Goal: Information Seeking & Learning: Get advice/opinions

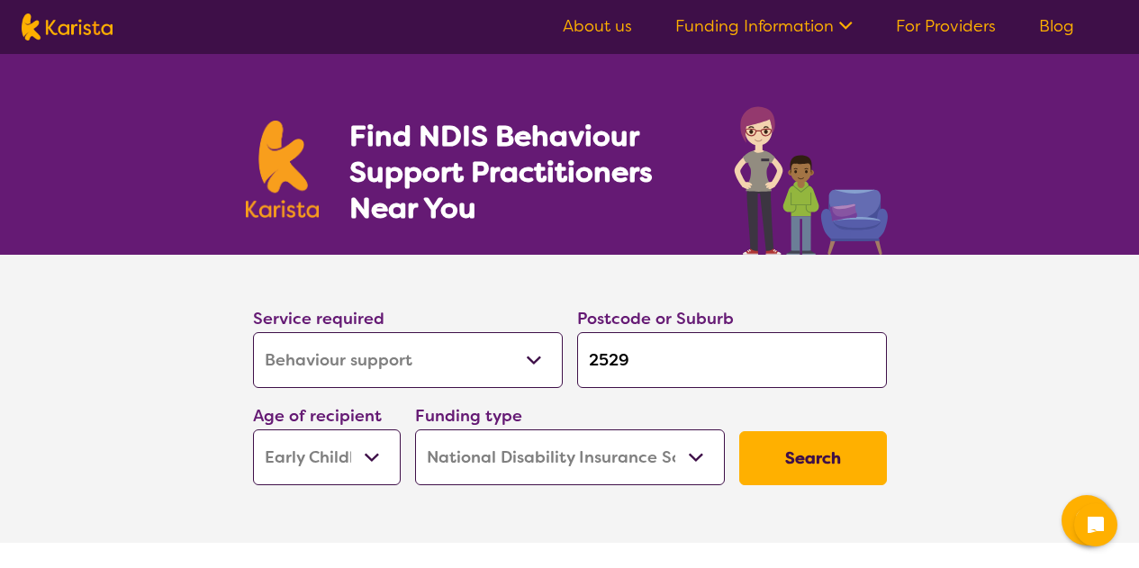
select select "Behaviour support"
select select "EC"
select select "NDIS"
select select "Behaviour support"
select select "EC"
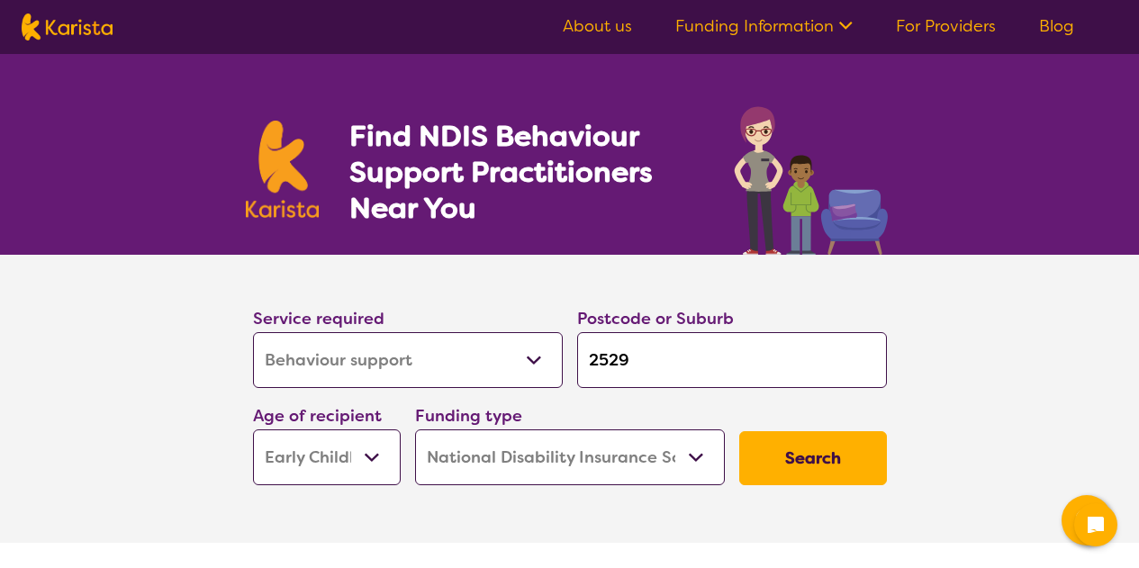
select select "NDIS"
click at [644, 357] on input "2529" at bounding box center [732, 360] width 310 height 56
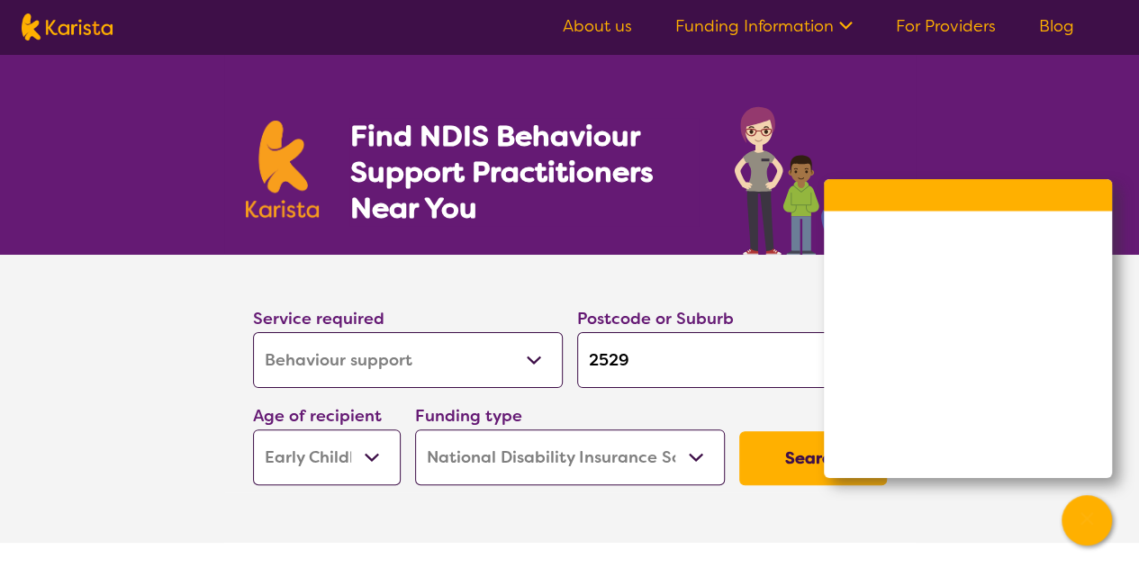
type input "252"
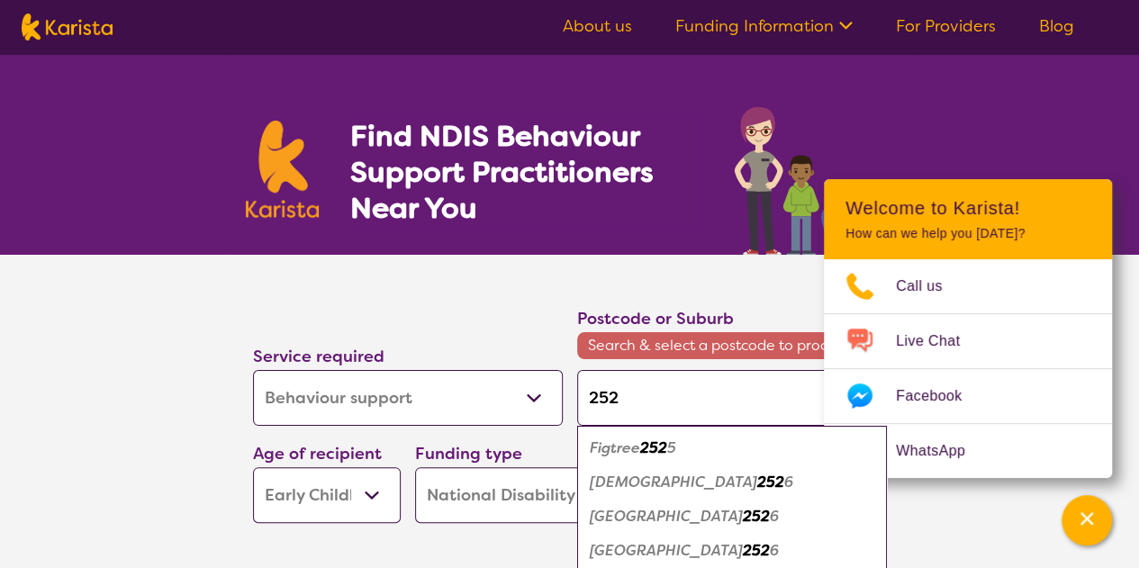
type input "2528"
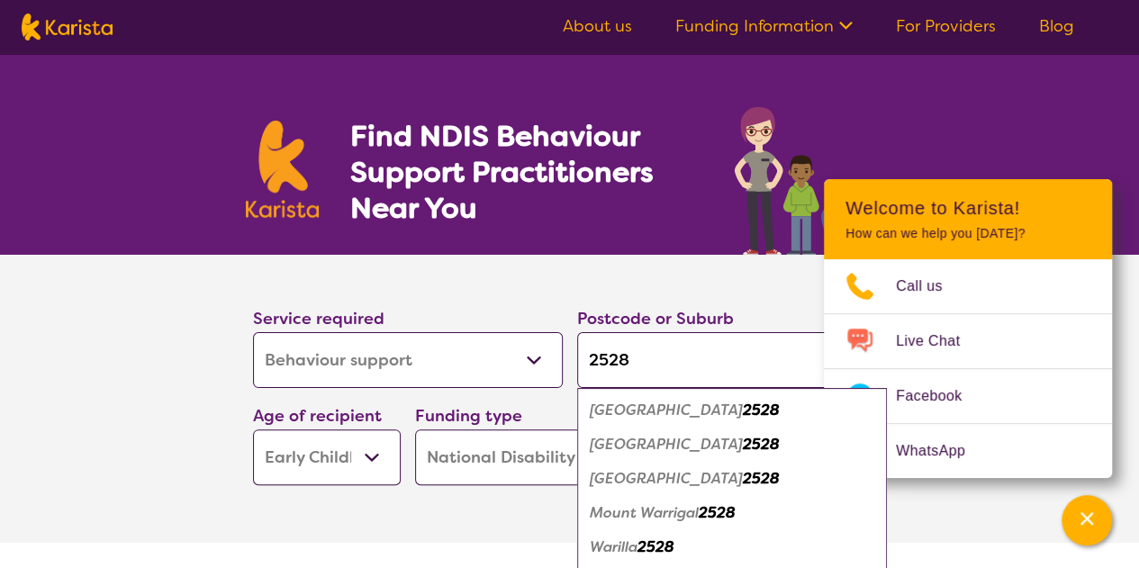
type input "2528"
click at [635, 550] on em "Warilla" at bounding box center [614, 546] width 48 height 19
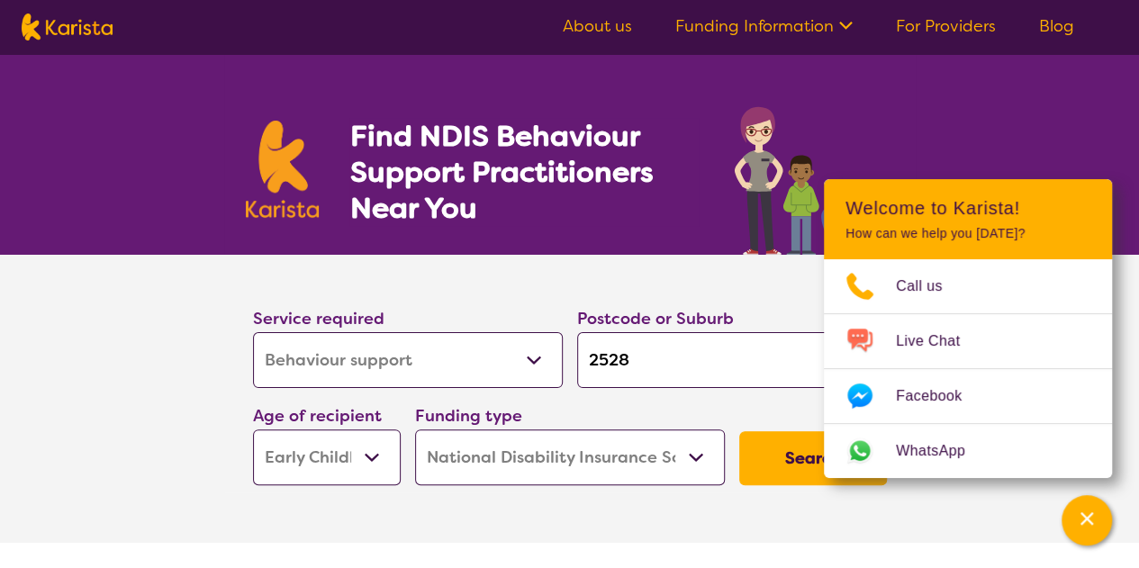
scroll to position [97, 0]
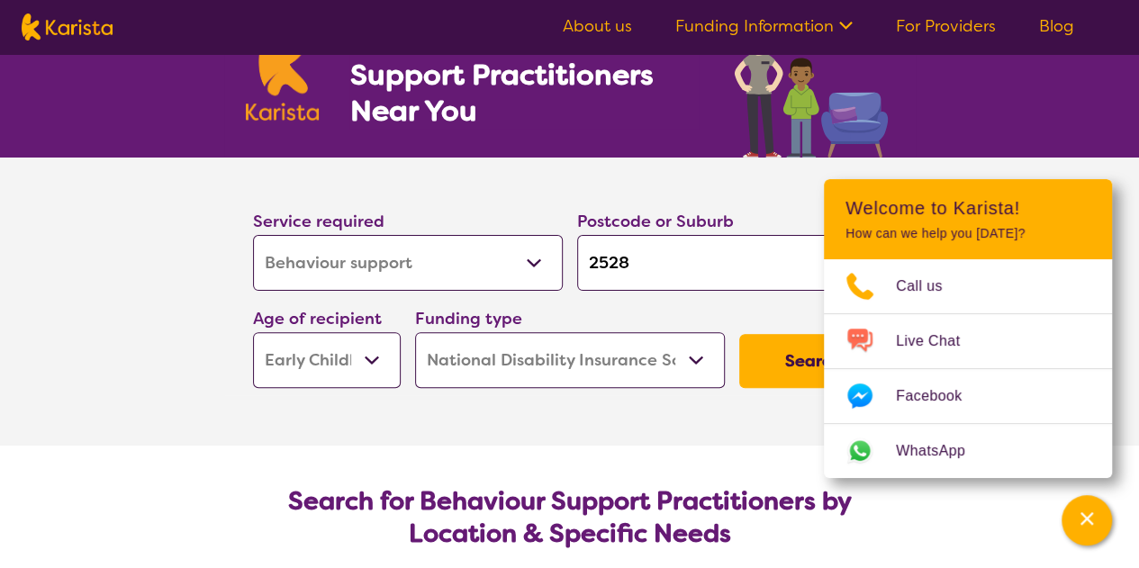
click at [785, 349] on button "Search" at bounding box center [813, 361] width 148 height 54
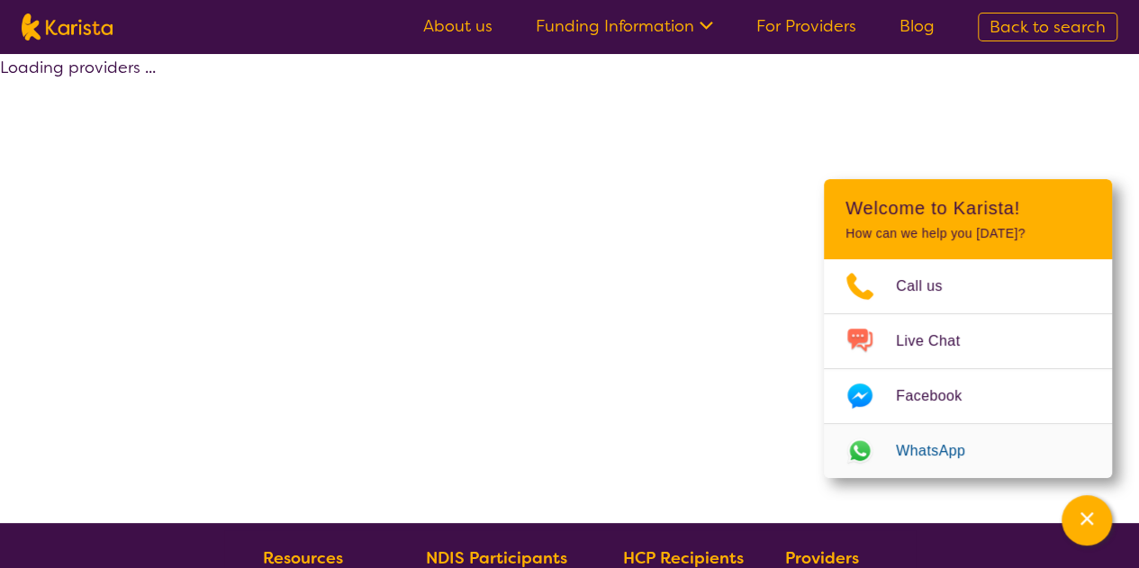
select select "by_score"
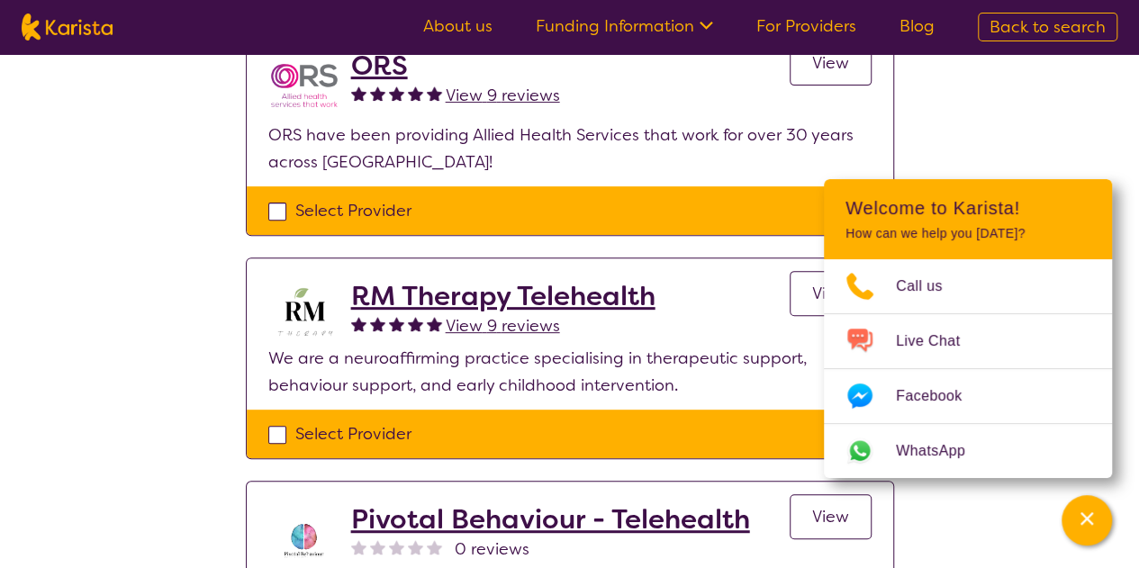
scroll to position [239, 0]
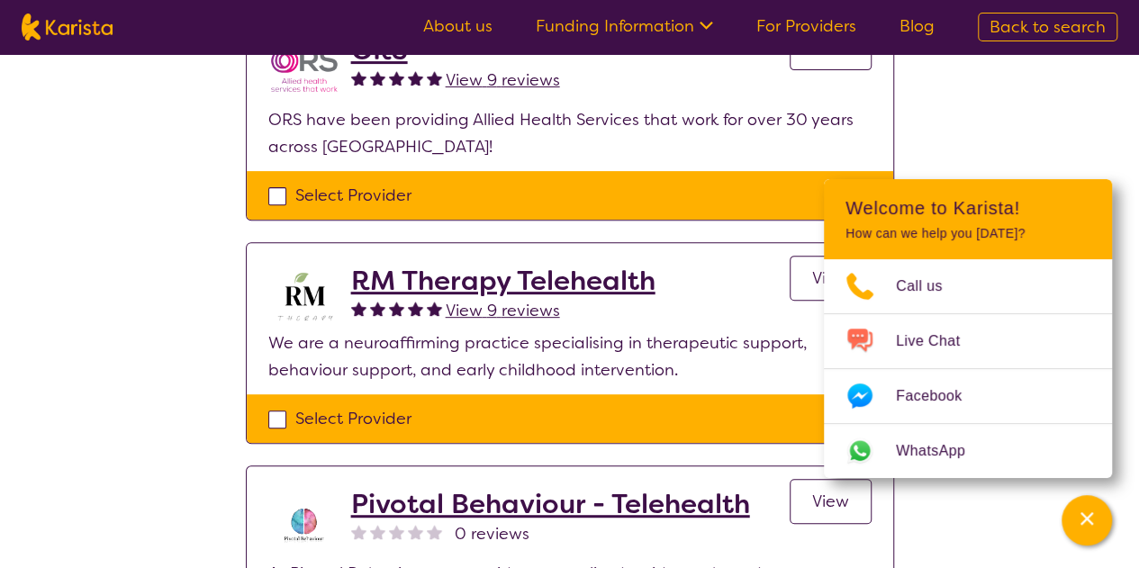
click at [815, 284] on span "View" at bounding box center [830, 278] width 37 height 22
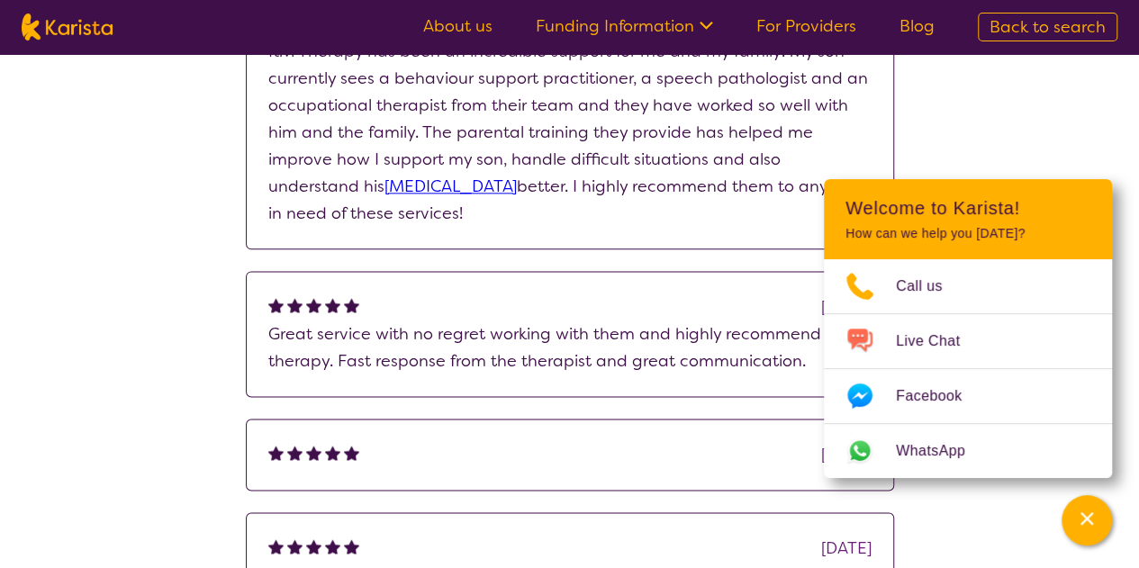
scroll to position [1016, 0]
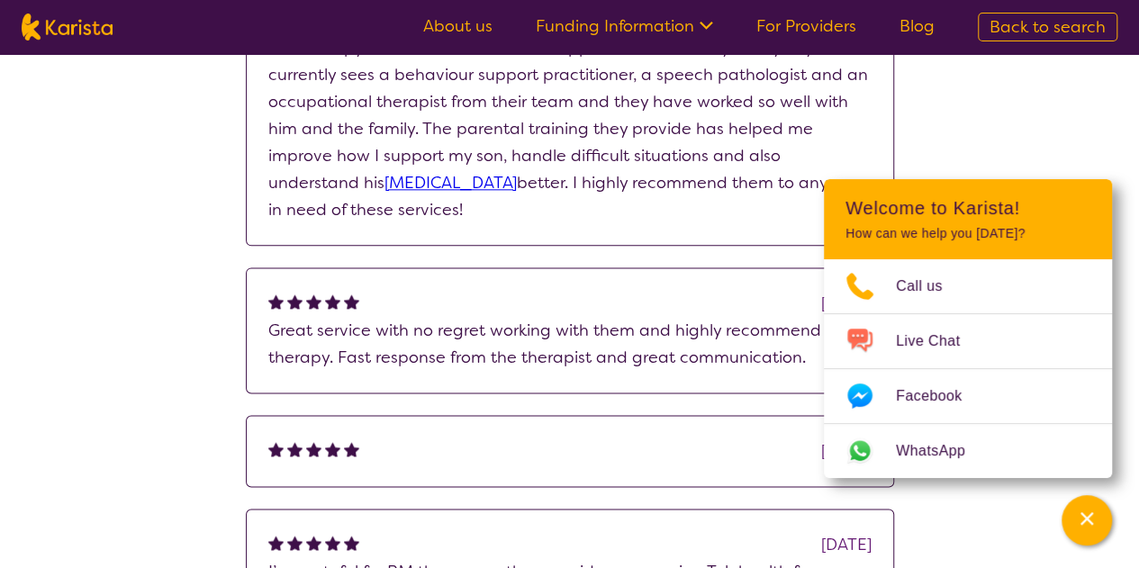
scroll to position [239, 0]
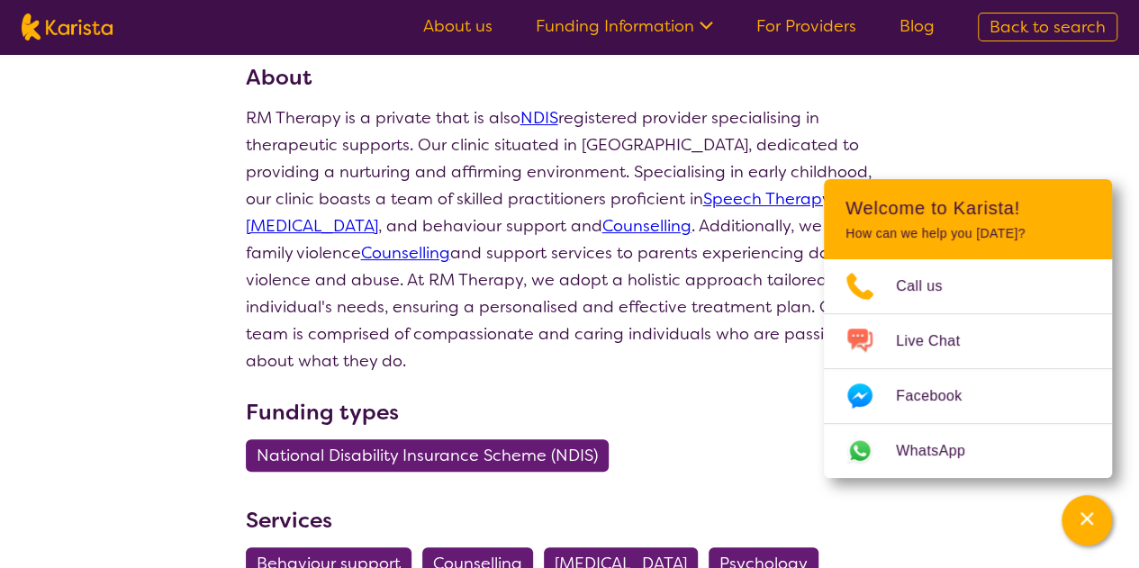
select select "by_score"
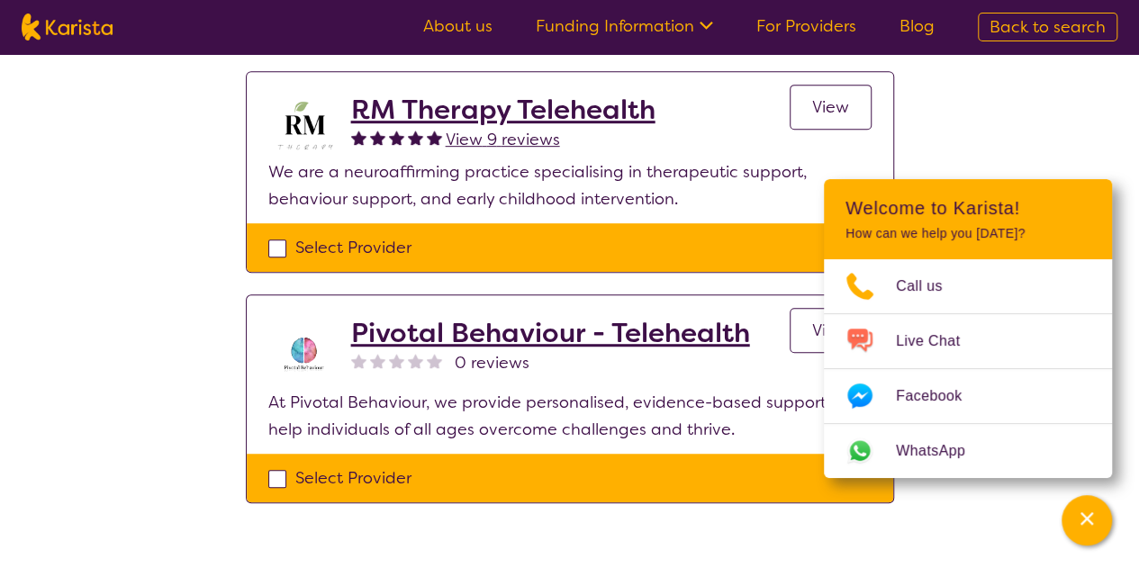
scroll to position [430, 0]
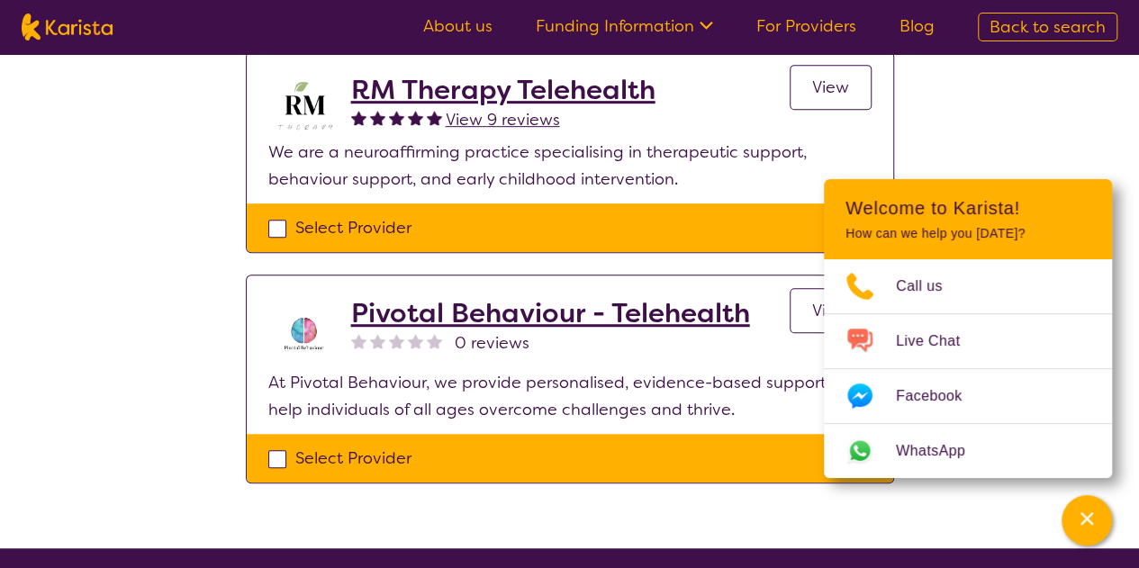
click at [499, 316] on h2 "Pivotal Behaviour - Telehealth" at bounding box center [550, 313] width 399 height 32
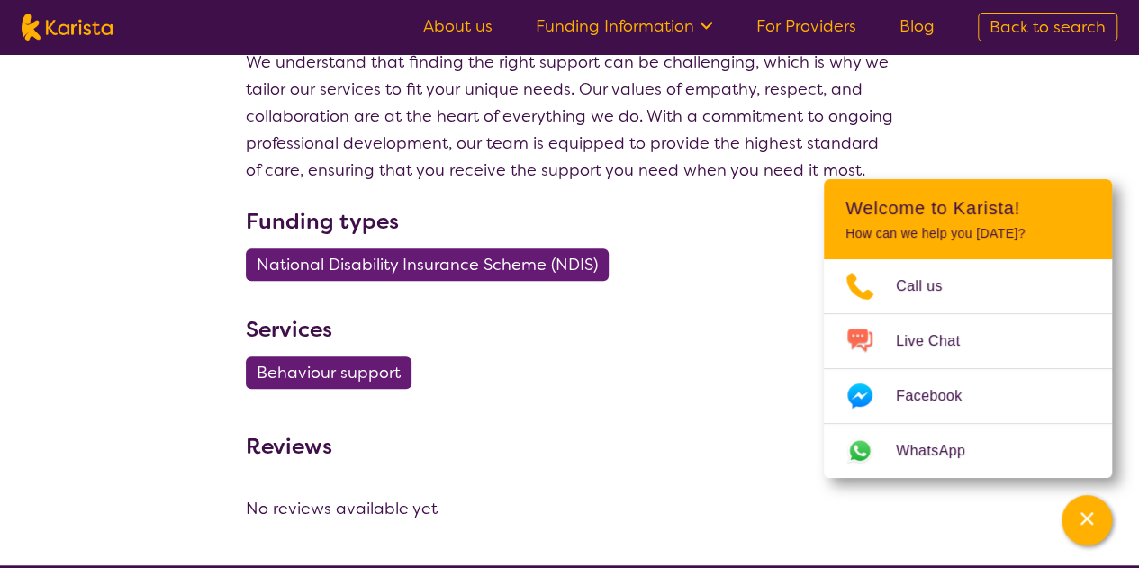
select select "by_score"
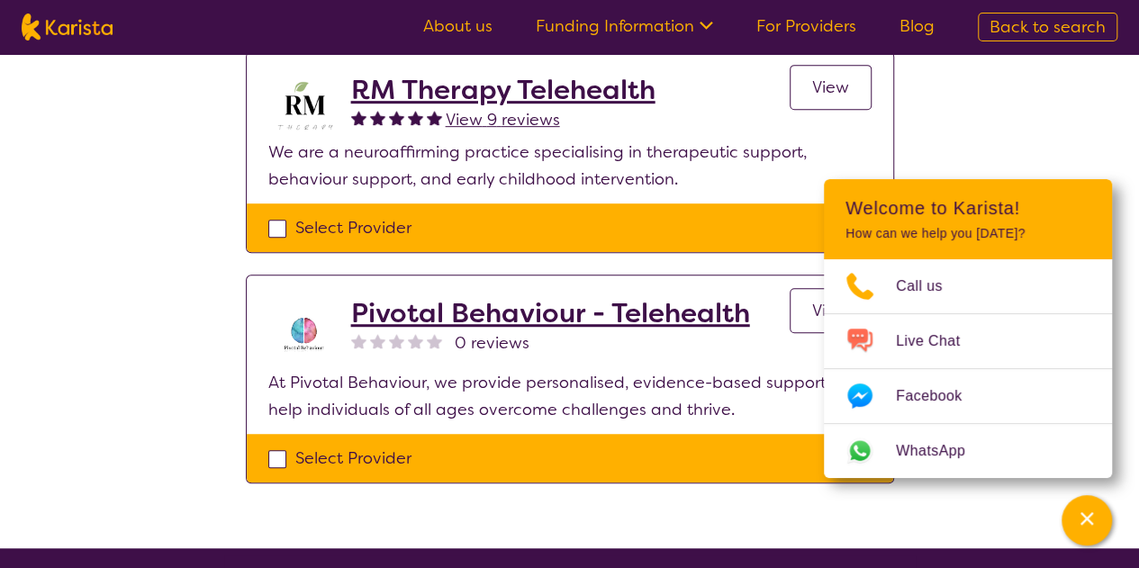
select select "Behaviour support"
select select "EC"
select select "NDIS"
select select "Behaviour support"
select select "EC"
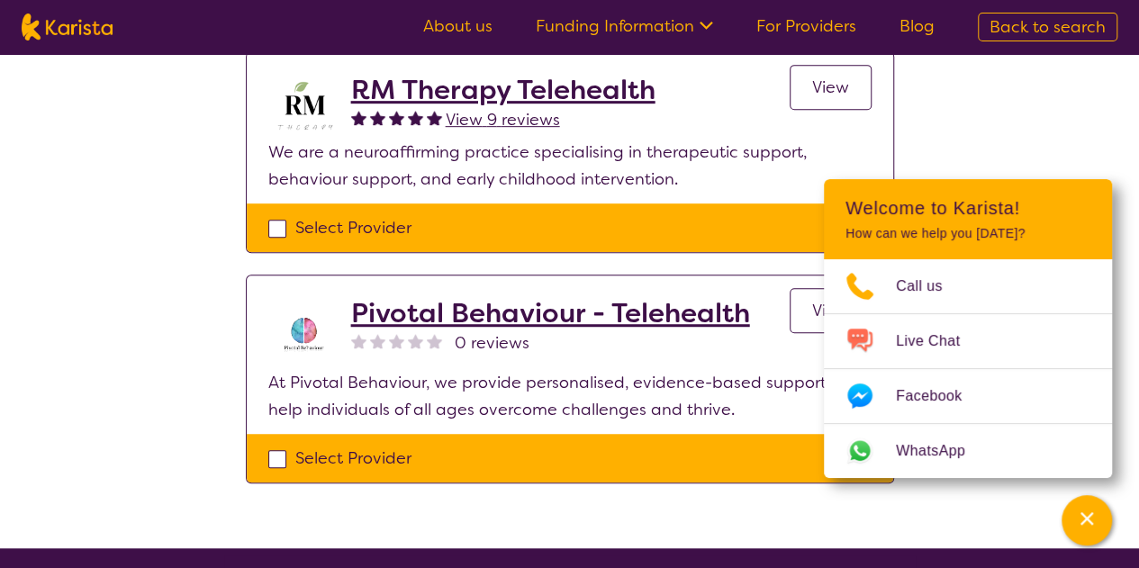
select select "NDIS"
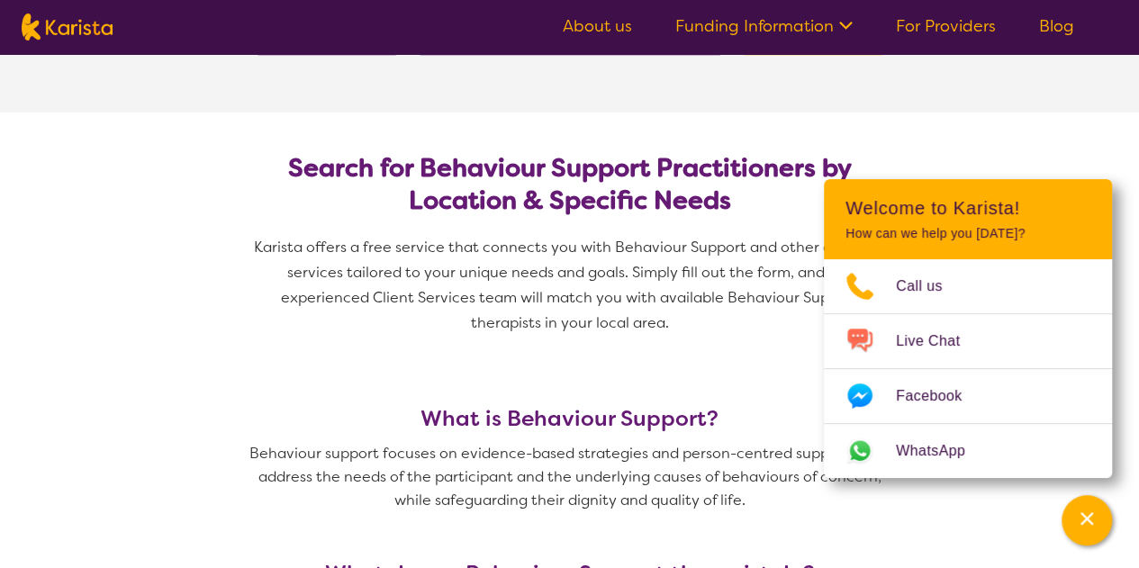
scroll to position [97, 0]
